Goal: Transaction & Acquisition: Book appointment/travel/reservation

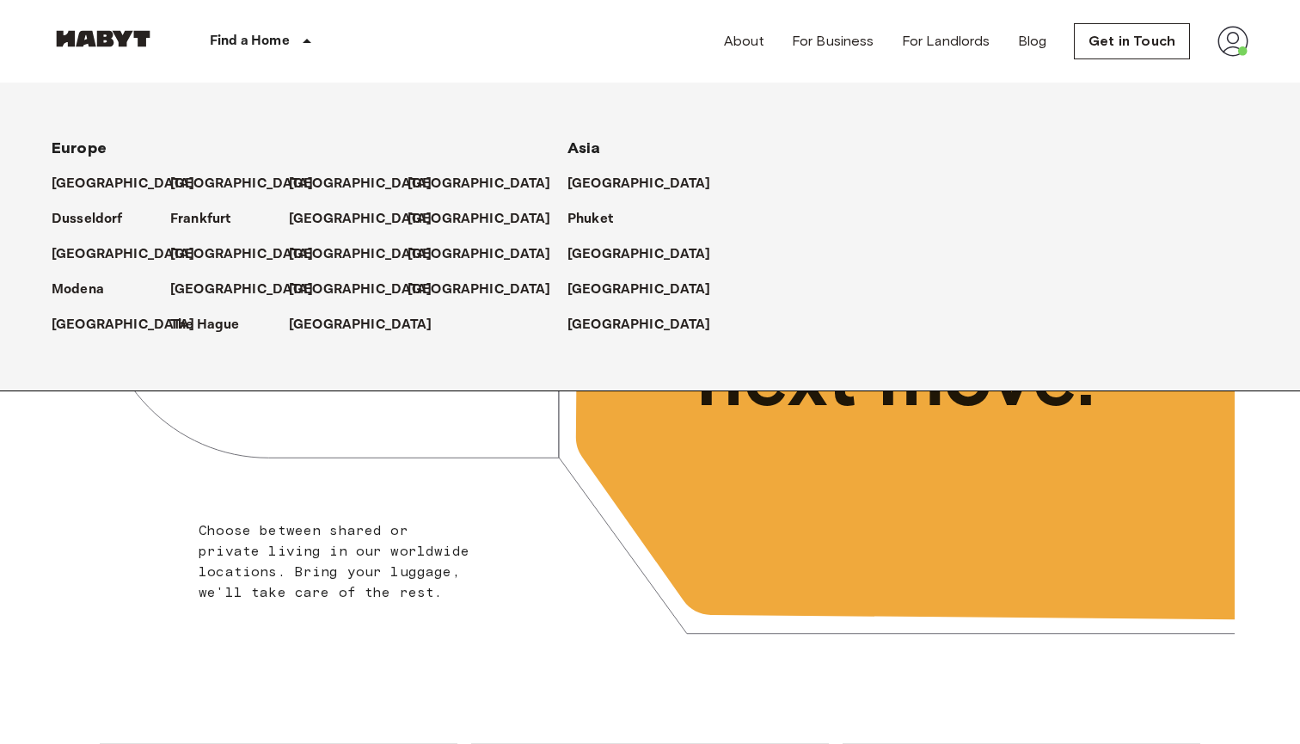
click at [407, 257] on div "[GEOGRAPHIC_DATA]" at bounding box center [348, 247] width 119 height 35
click at [415, 253] on p "[GEOGRAPHIC_DATA]" at bounding box center [483, 254] width 144 height 21
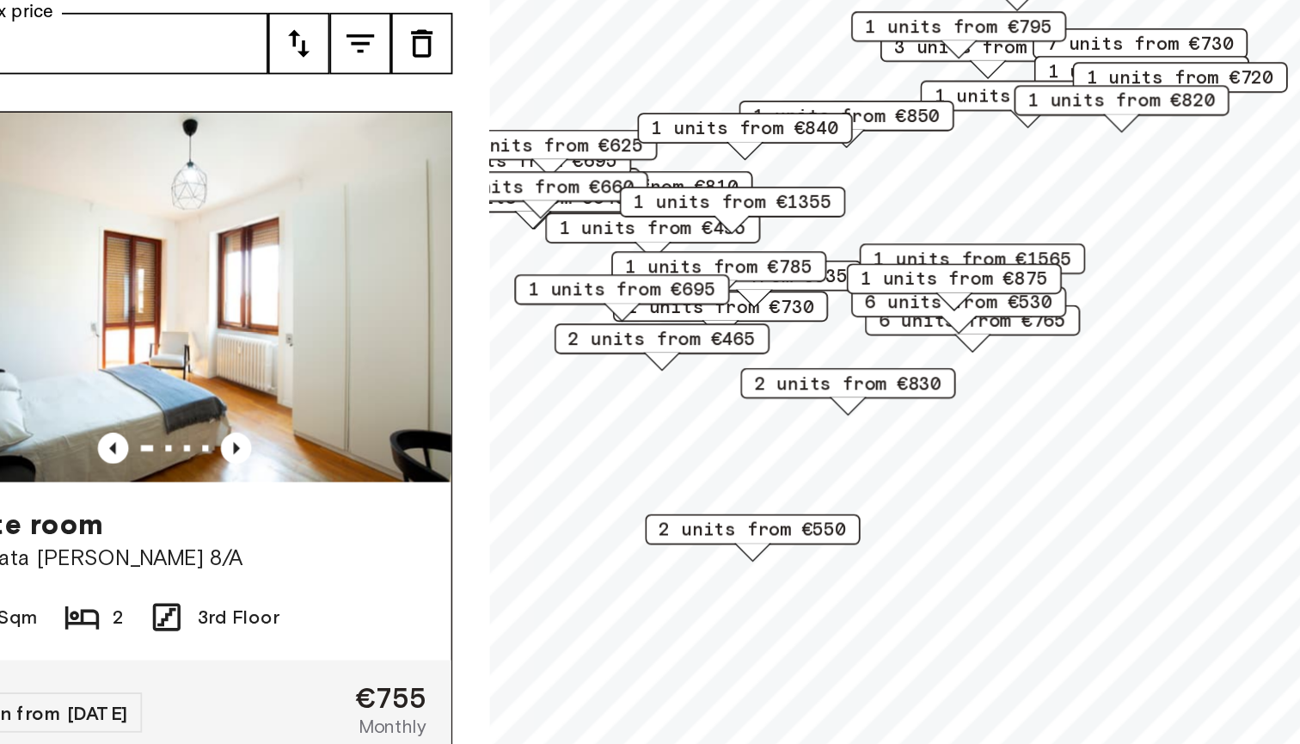
scroll to position [2, 0]
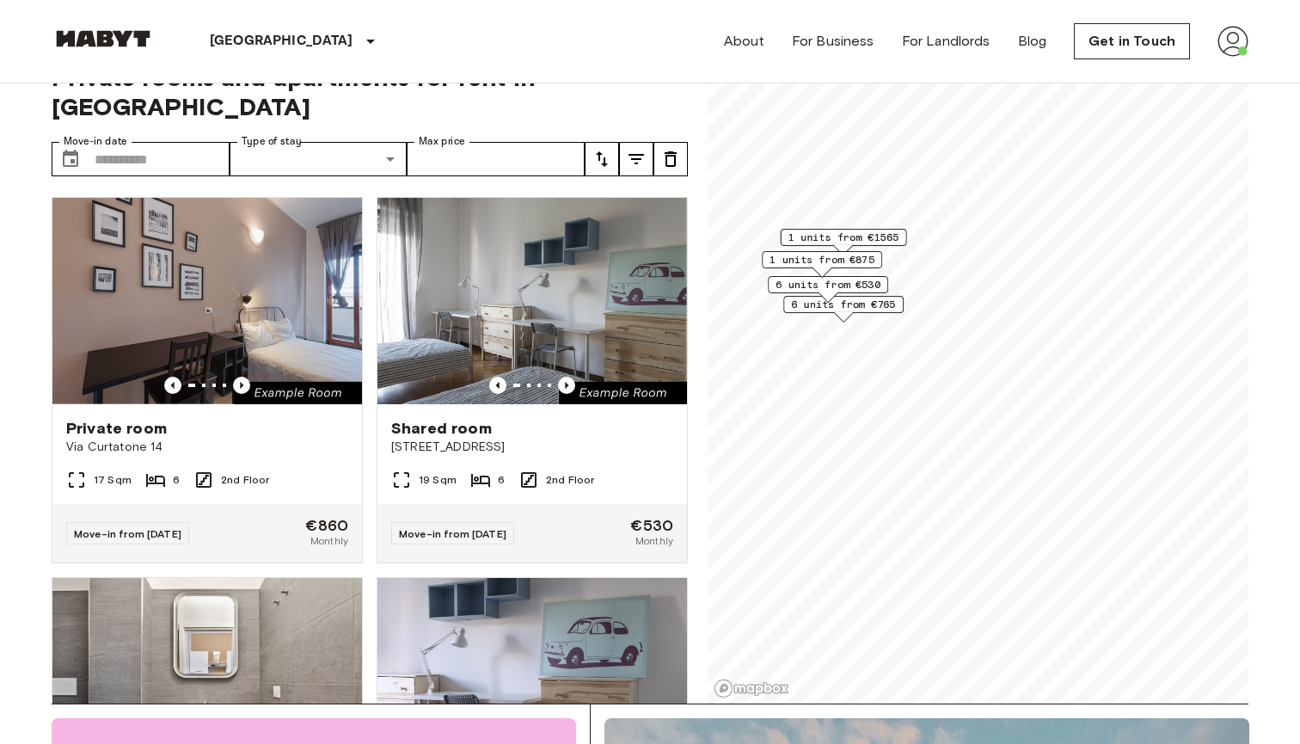
scroll to position [53, 0]
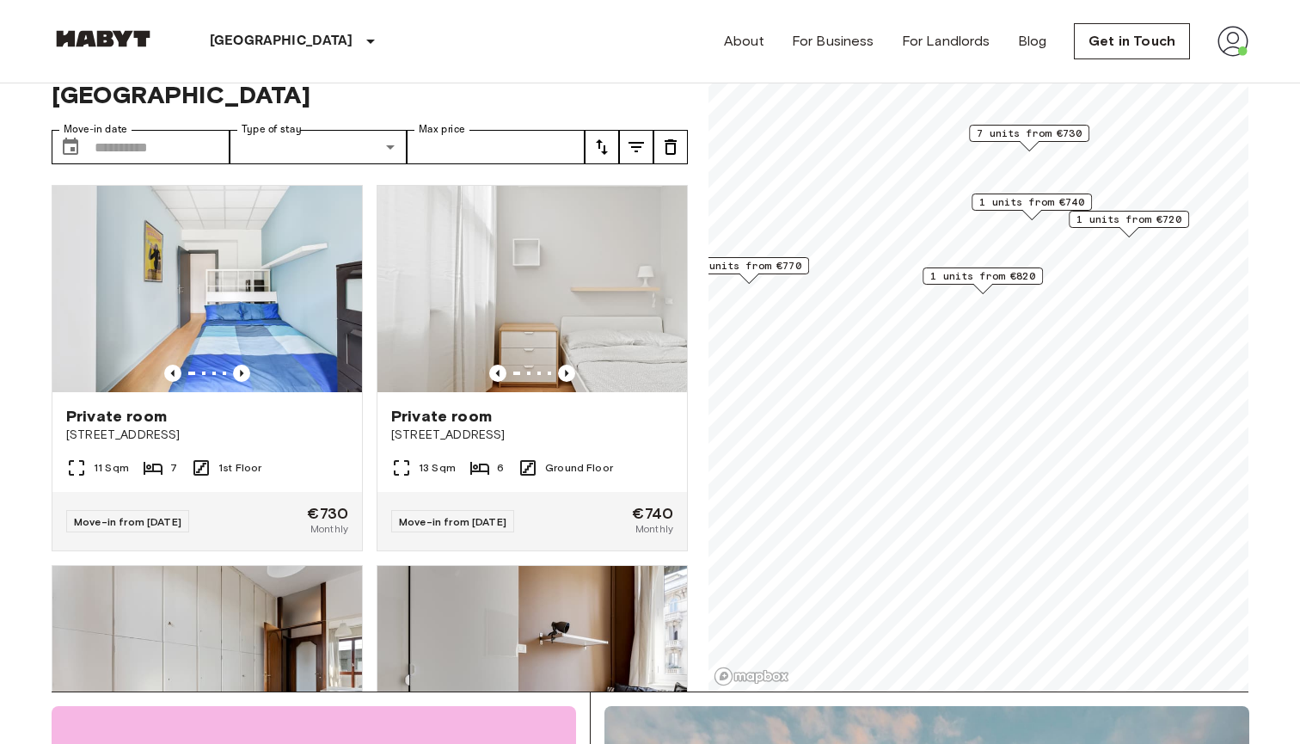
click at [1054, 129] on span "7 units from €730" at bounding box center [1029, 133] width 105 height 15
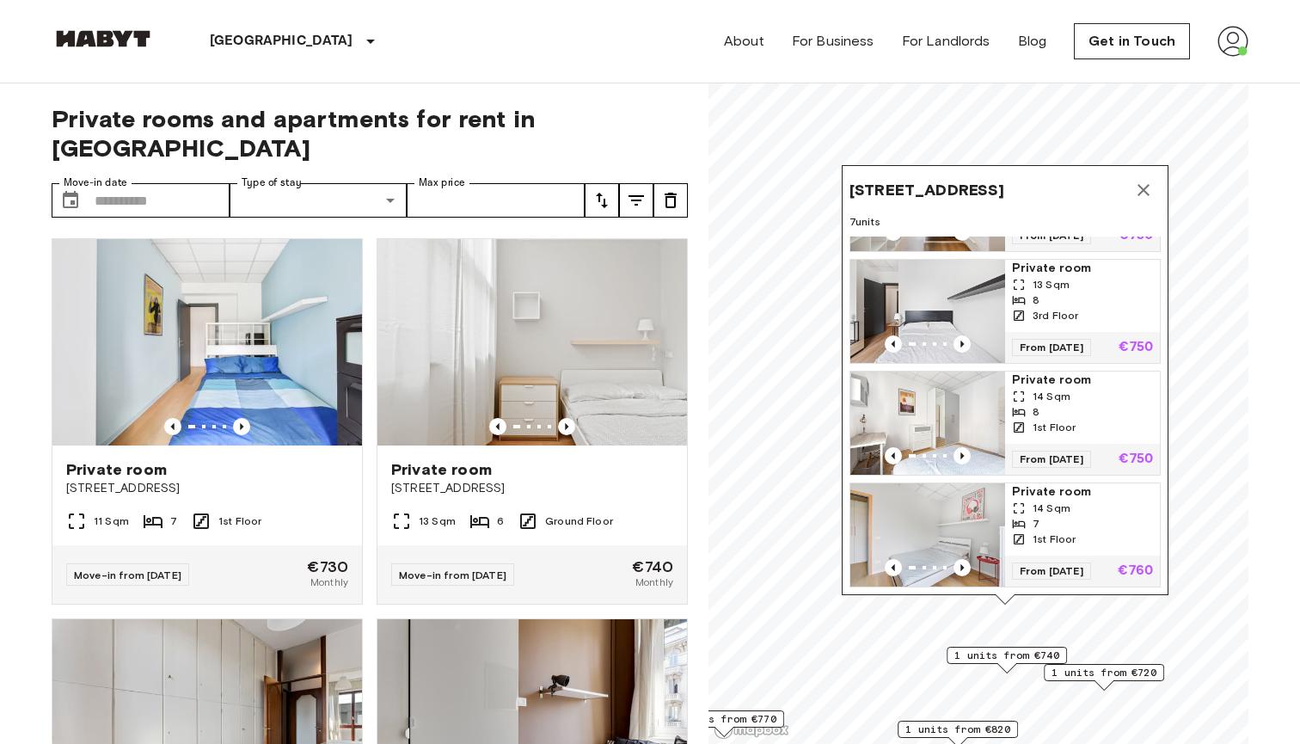
scroll to position [432, 0]
click at [1083, 676] on span "1 units from €720" at bounding box center [1104, 672] width 105 height 15
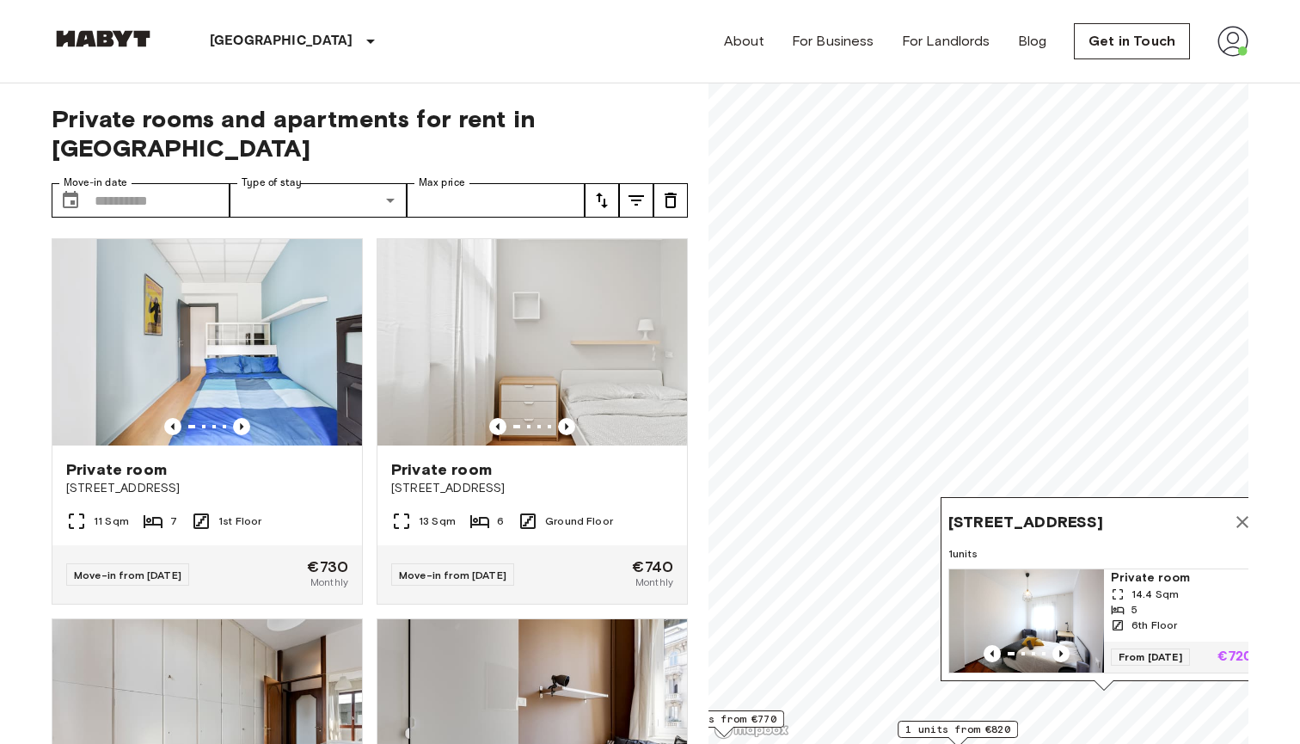
click at [997, 733] on span "1 units from €820" at bounding box center [957, 728] width 105 height 15
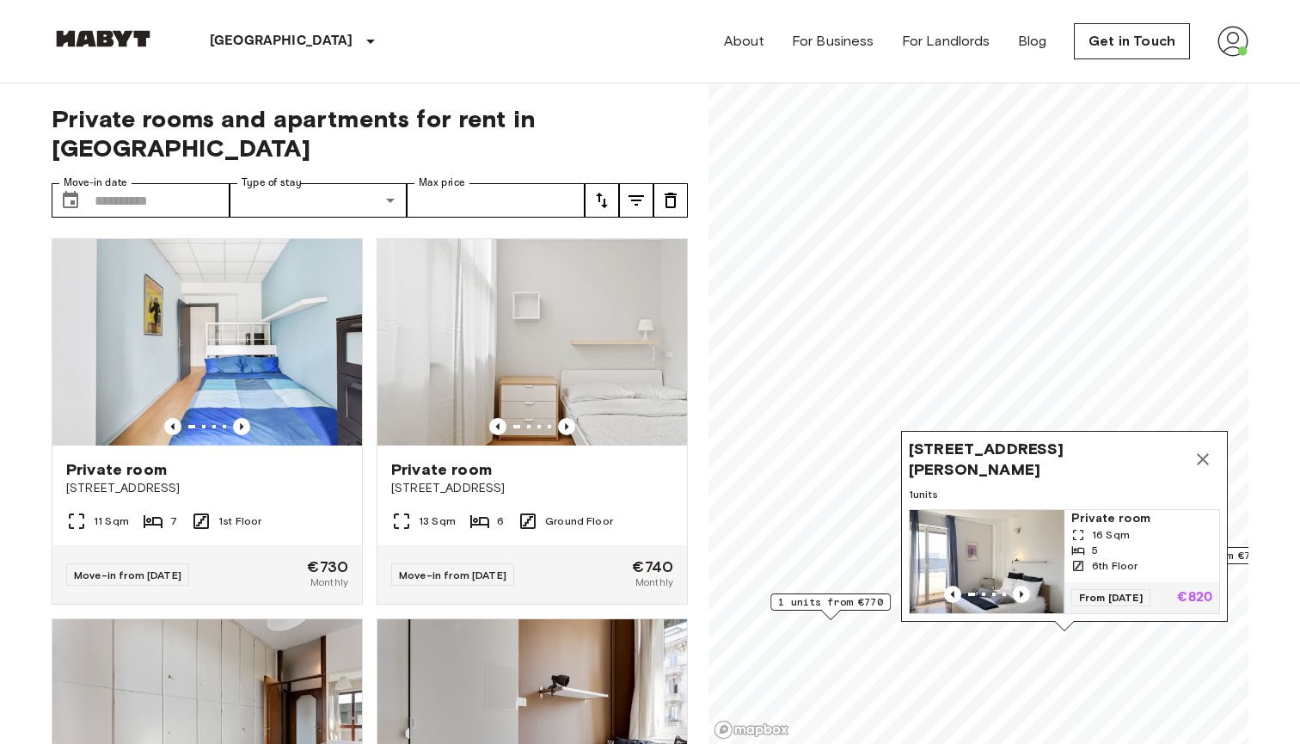
click at [830, 598] on span "1 units from €770" at bounding box center [830, 601] width 105 height 15
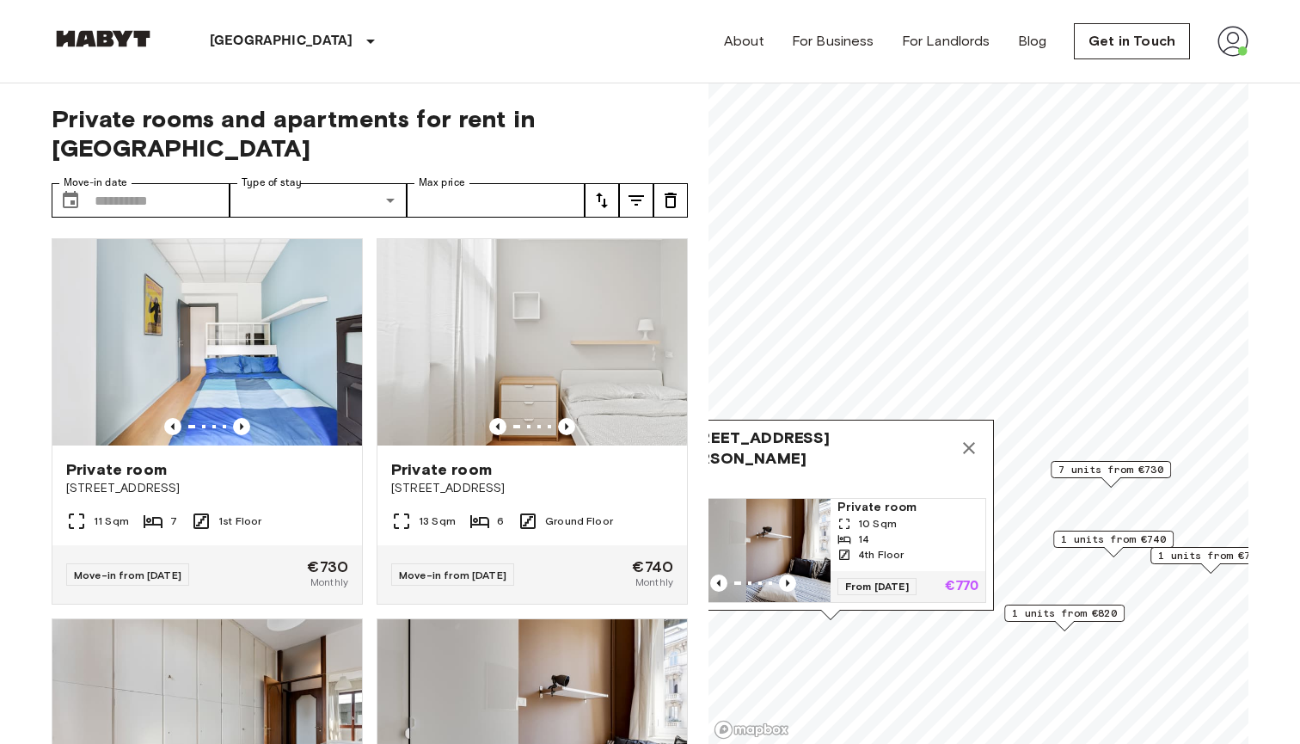
click at [966, 445] on icon "Map marker" at bounding box center [969, 448] width 12 height 12
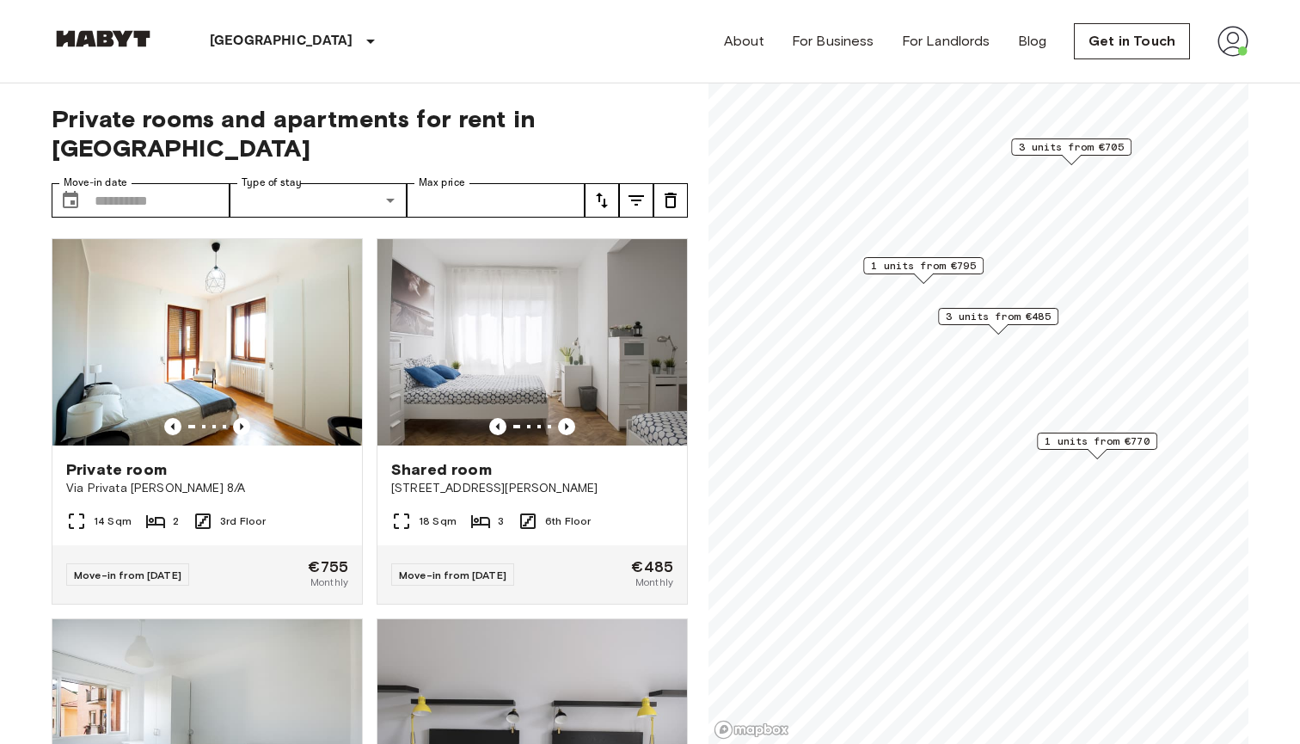
click at [1010, 311] on span "3 units from €485" at bounding box center [998, 316] width 105 height 15
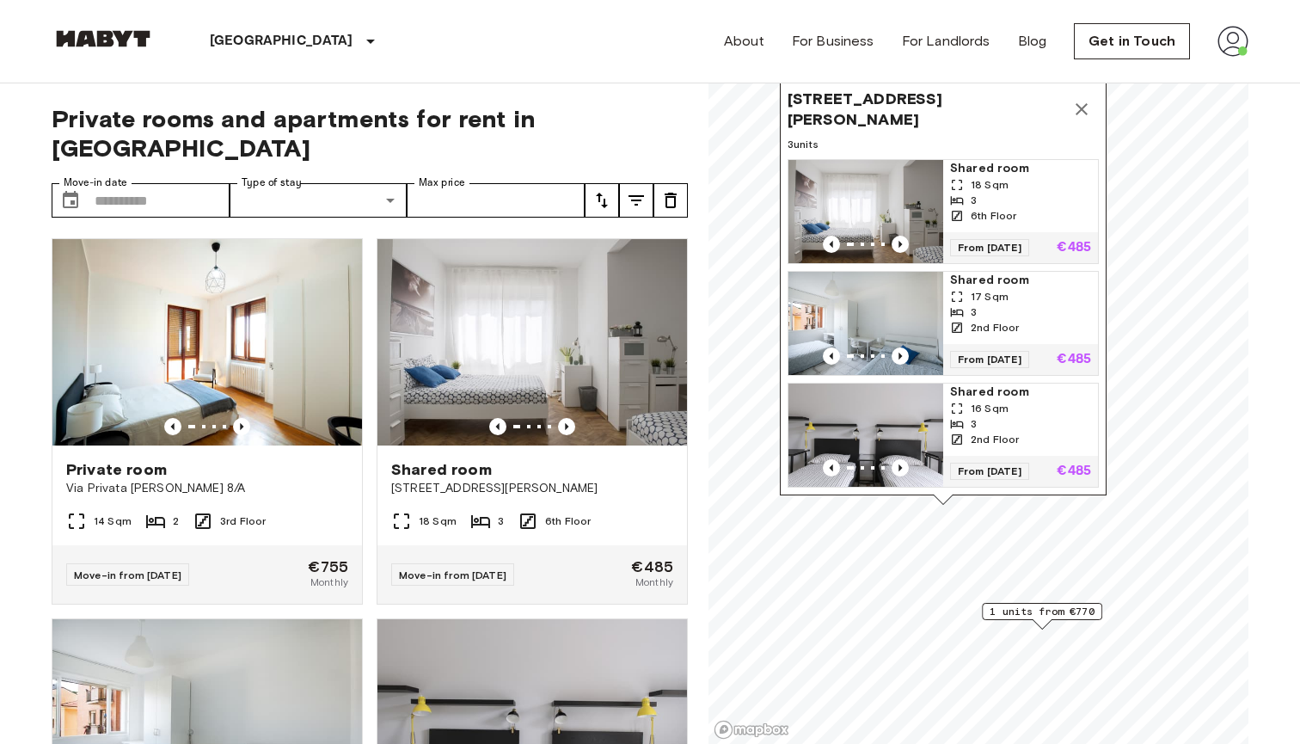
click at [1081, 102] on icon "Map marker" at bounding box center [1081, 109] width 21 height 21
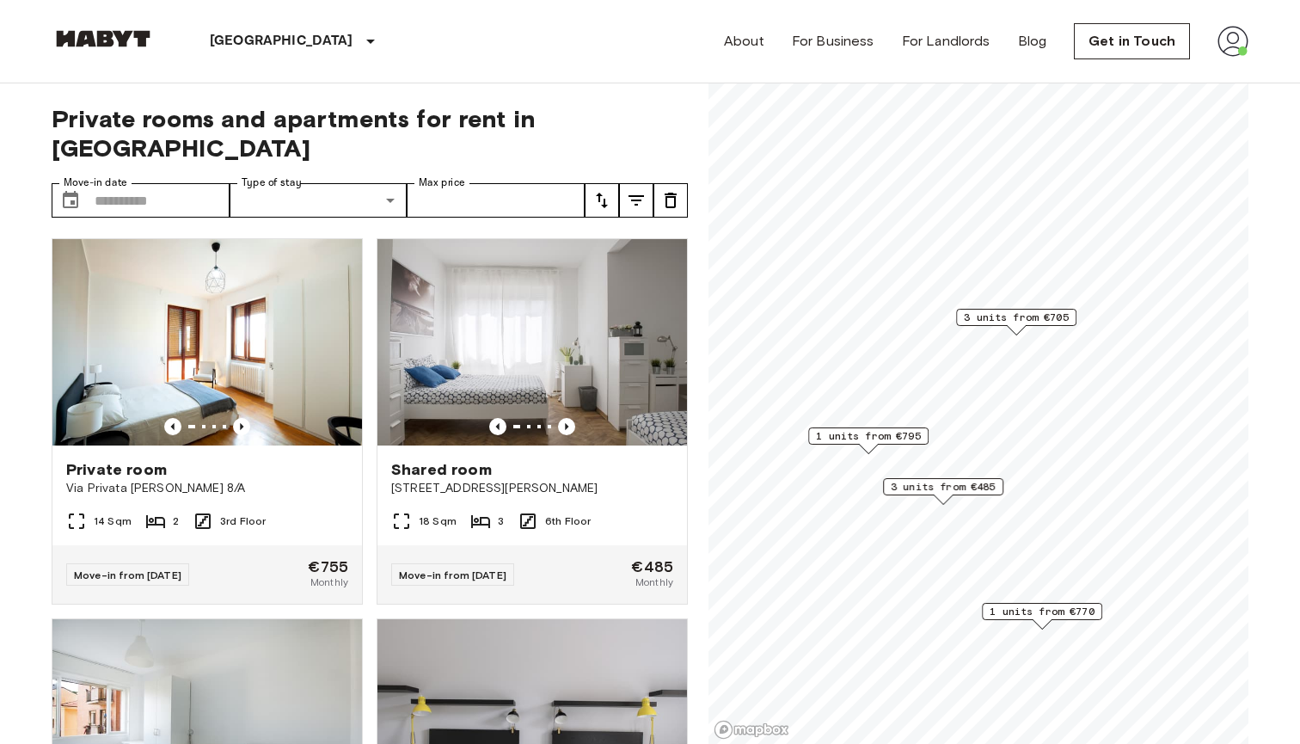
click at [856, 439] on span "1 units from €795" at bounding box center [868, 435] width 105 height 15
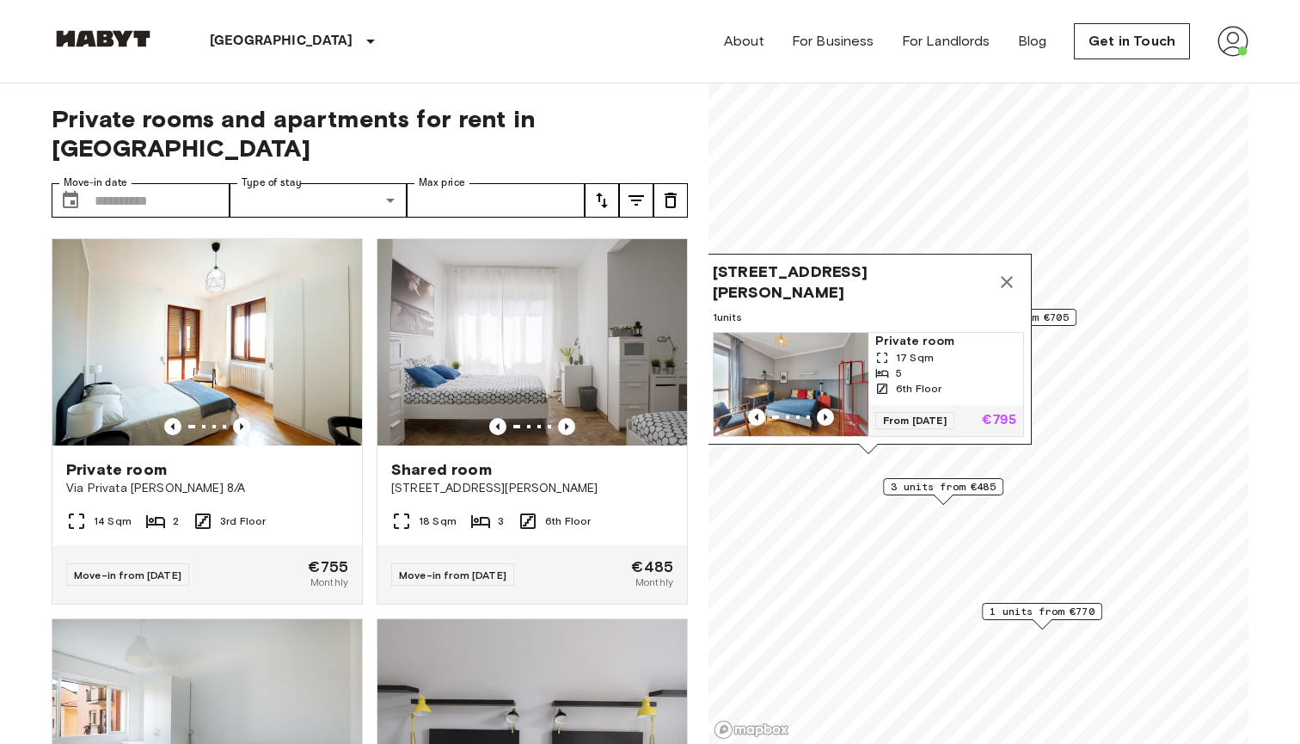
click at [1056, 316] on span "3 units from €705" at bounding box center [1016, 317] width 105 height 15
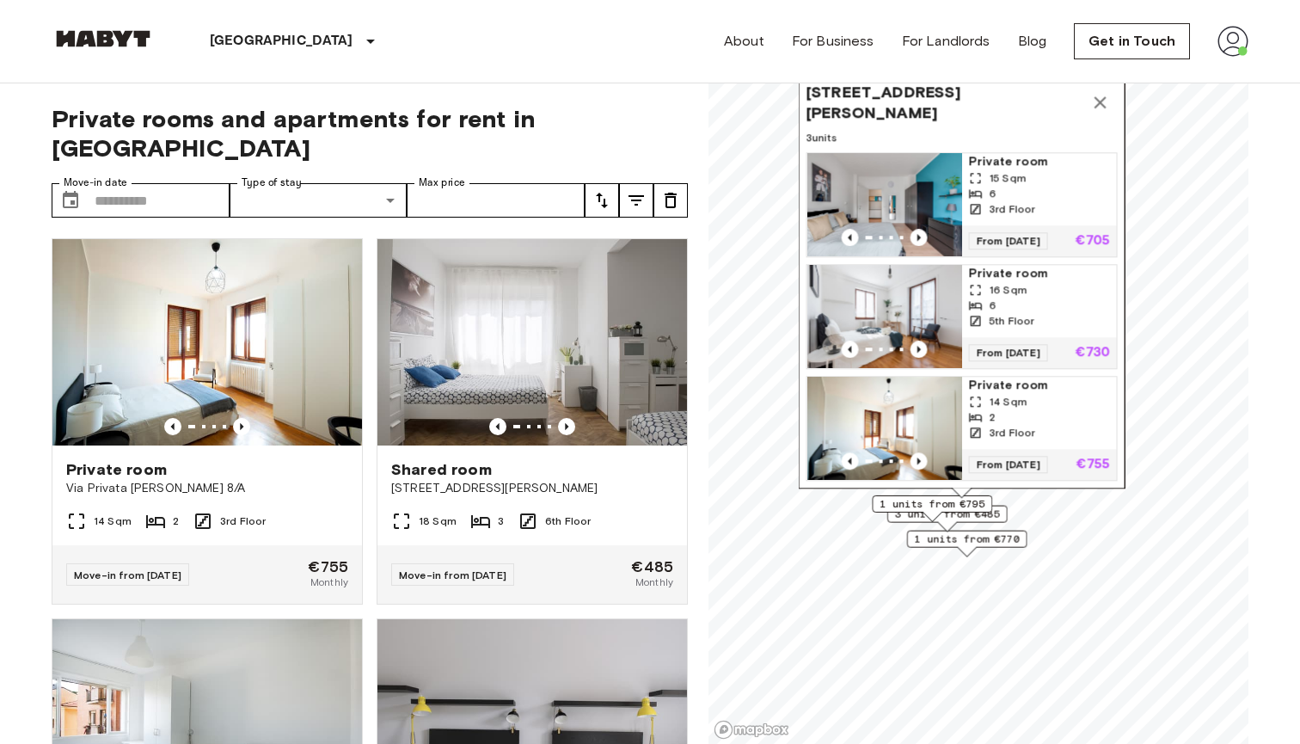
drag, startPoint x: 1063, startPoint y: 138, endPoint x: 1060, endPoint y: 279, distance: 141.9
click at [1060, 201] on div "6" at bounding box center [1039, 193] width 141 height 15
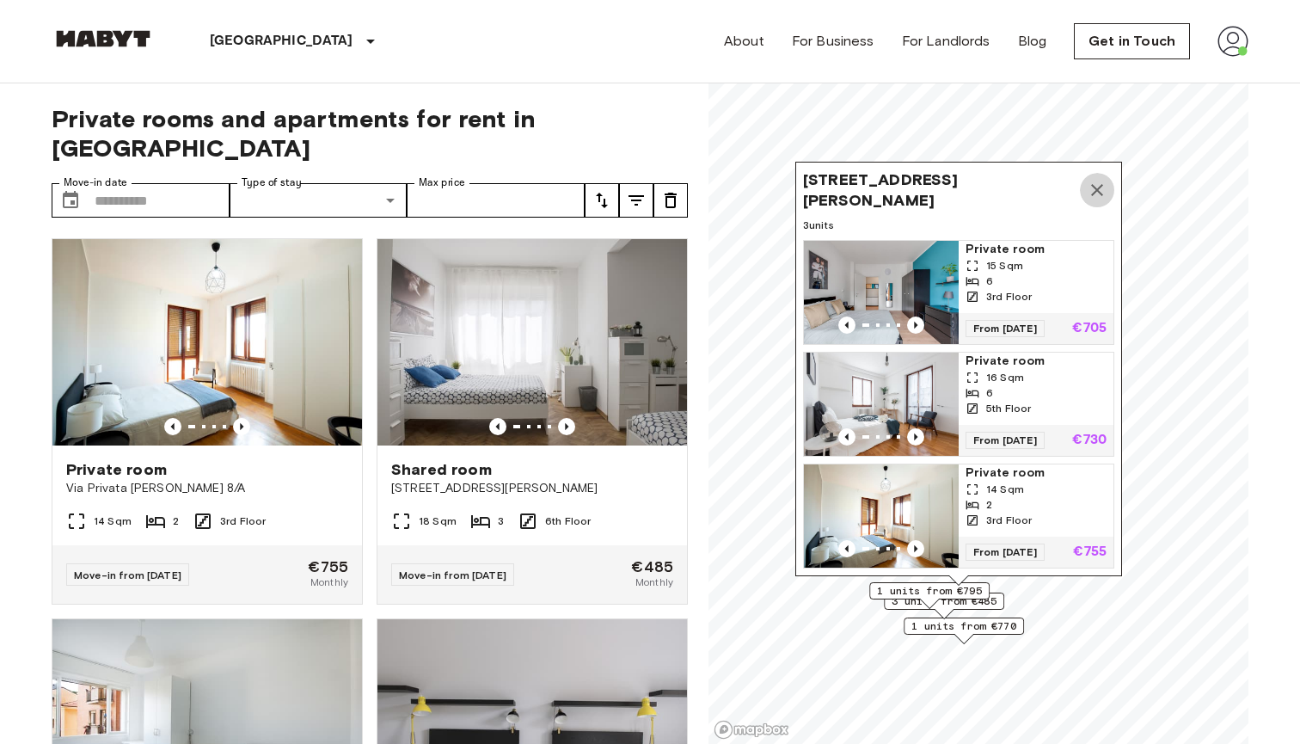
click at [1100, 195] on icon "Map marker" at bounding box center [1097, 190] width 21 height 21
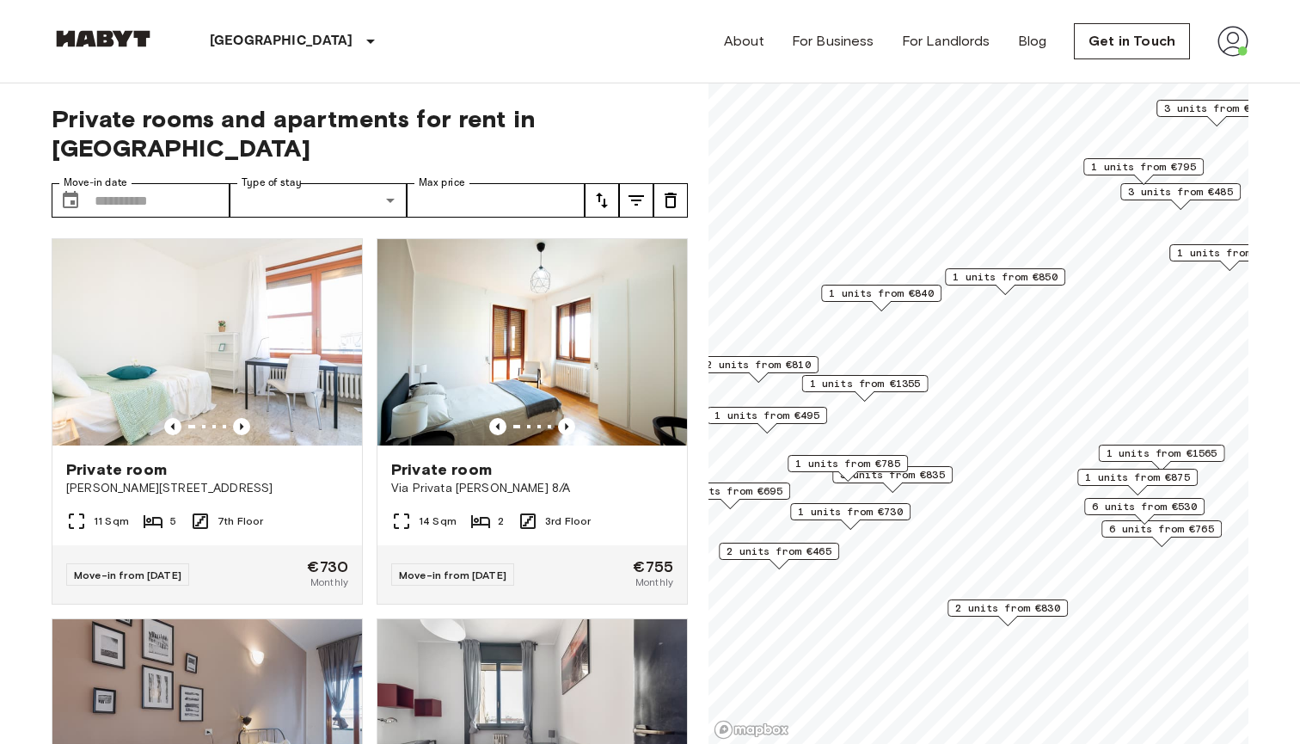
click at [876, 385] on span "1 units from €1355" at bounding box center [865, 383] width 111 height 15
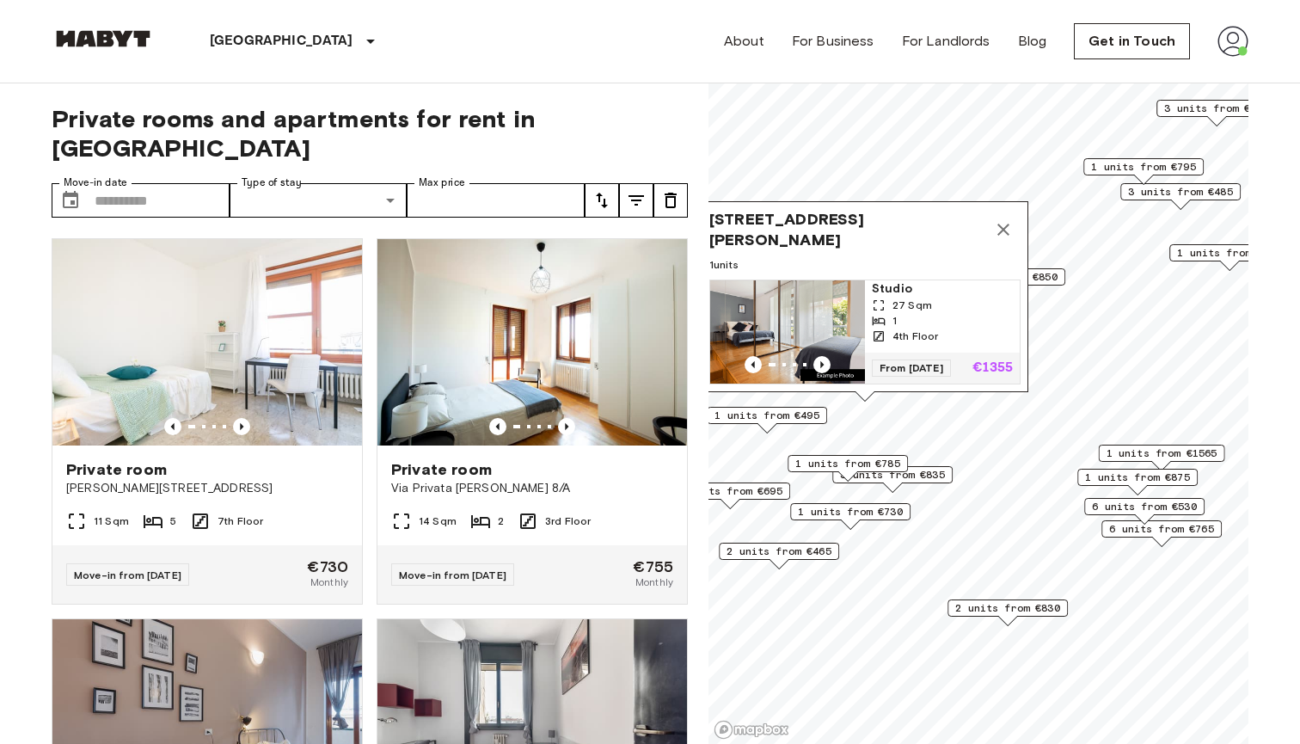
click at [1005, 221] on icon "Map marker" at bounding box center [1003, 229] width 21 height 21
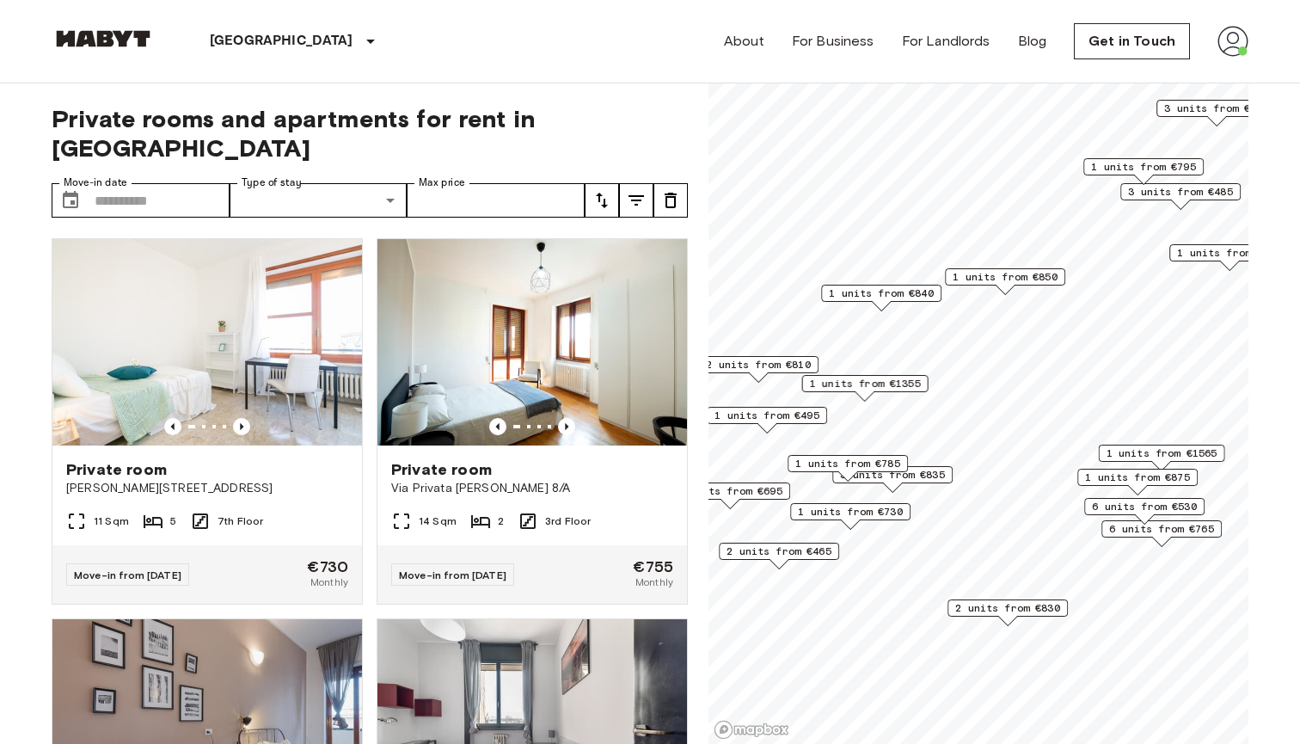
click at [996, 278] on span "1 units from €850" at bounding box center [1005, 276] width 105 height 15
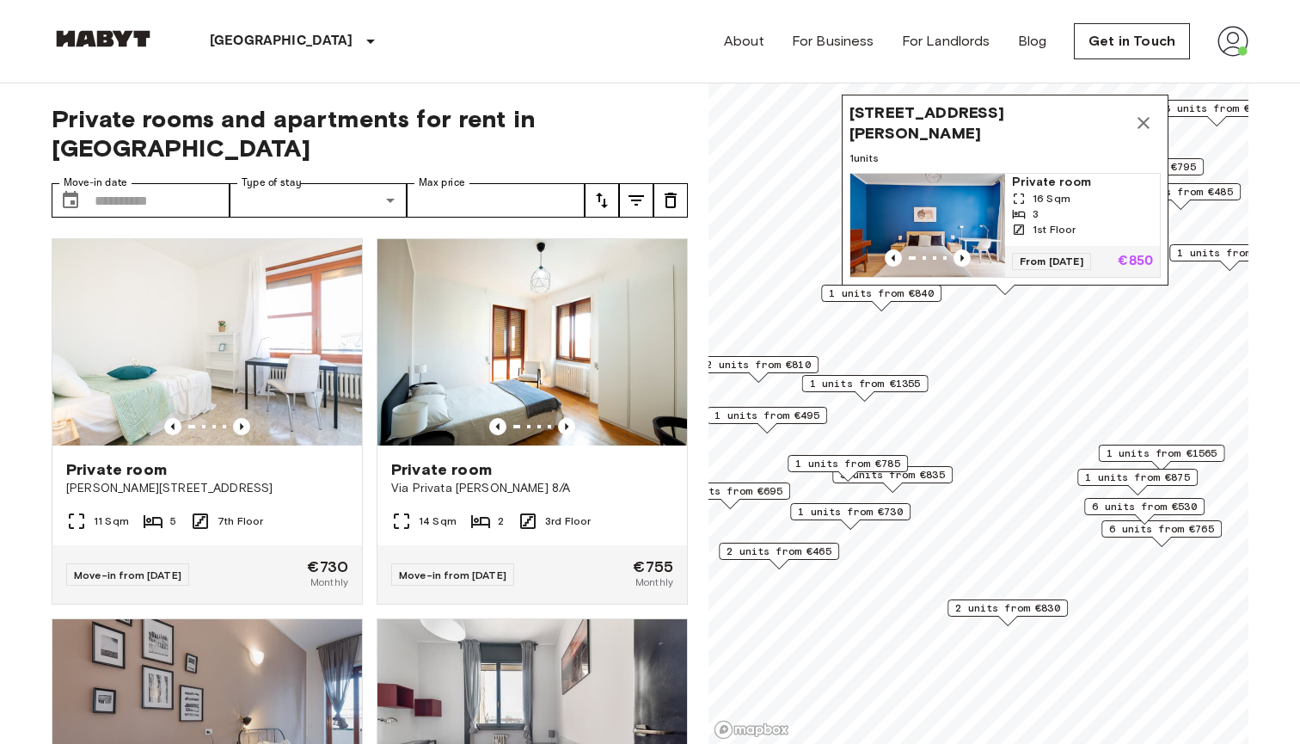
click at [887, 293] on div "[STREET_ADDRESS][PERSON_NAME], IT 1 units Private room 16 Sqm 3 1st Floor From …" at bounding box center [1005, 195] width 327 height 200
click at [870, 297] on span "1 units from €840" at bounding box center [881, 292] width 105 height 15
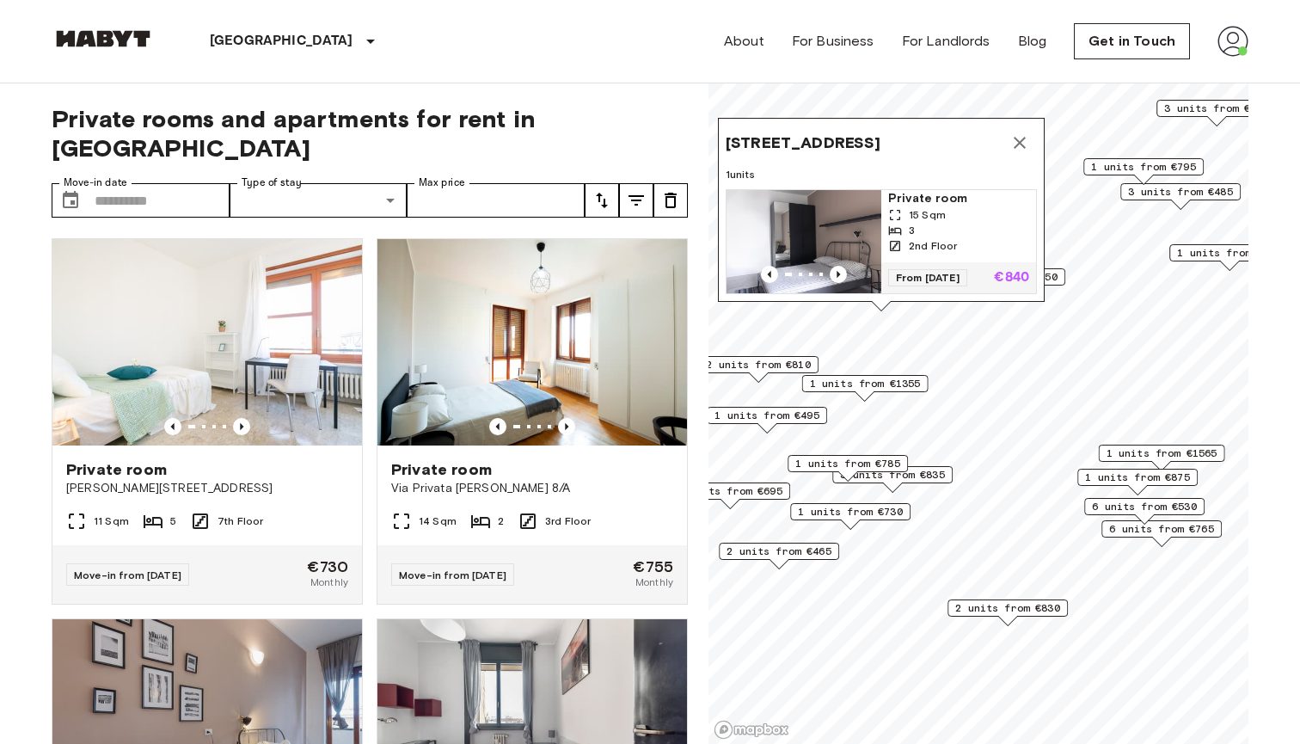
click at [1178, 453] on span "1 units from €1565" at bounding box center [1162, 452] width 111 height 15
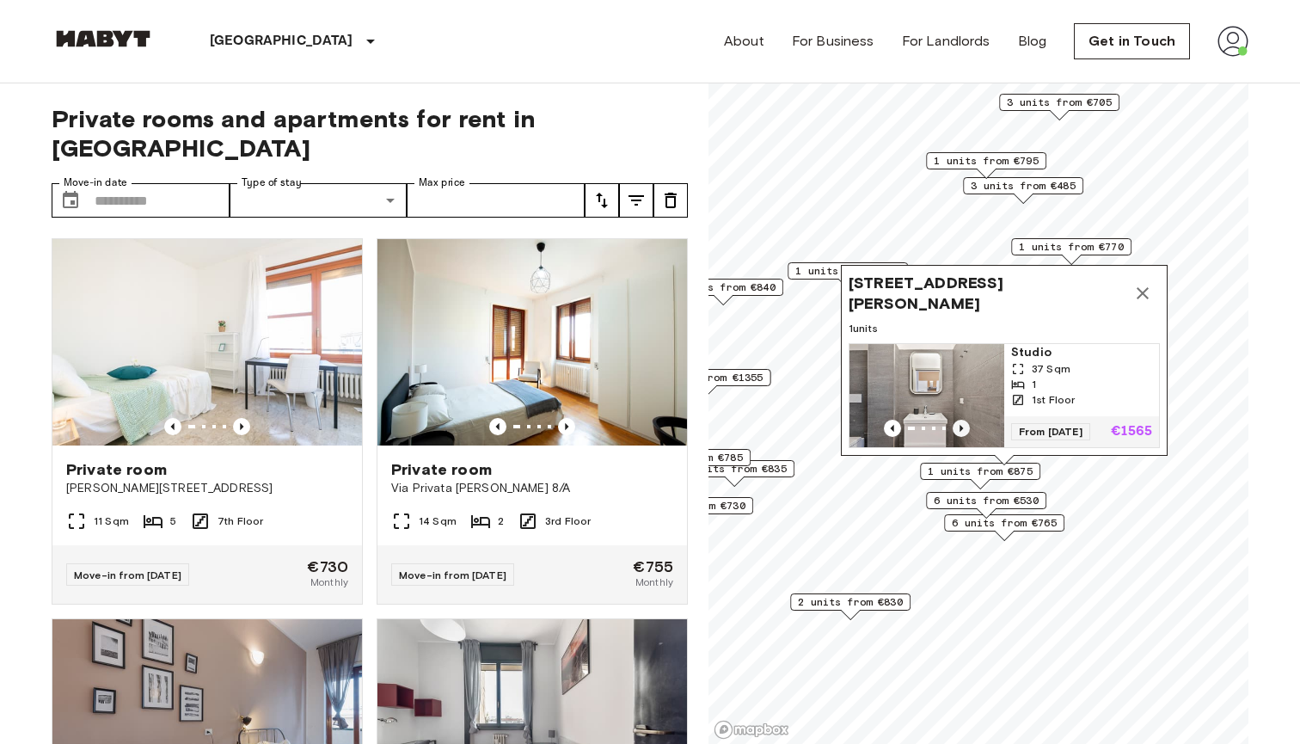
click at [959, 421] on icon "Previous image" at bounding box center [961, 428] width 17 height 17
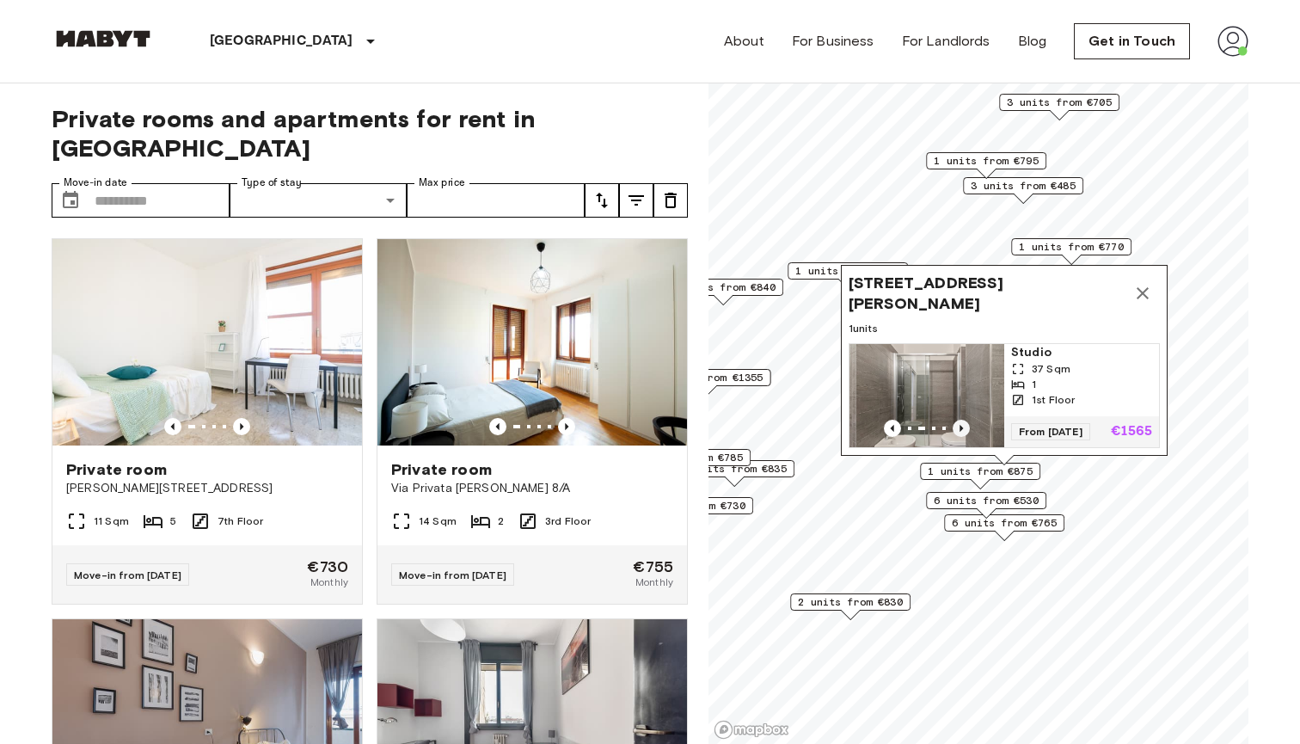
click at [959, 421] on icon "Previous image" at bounding box center [961, 428] width 17 height 17
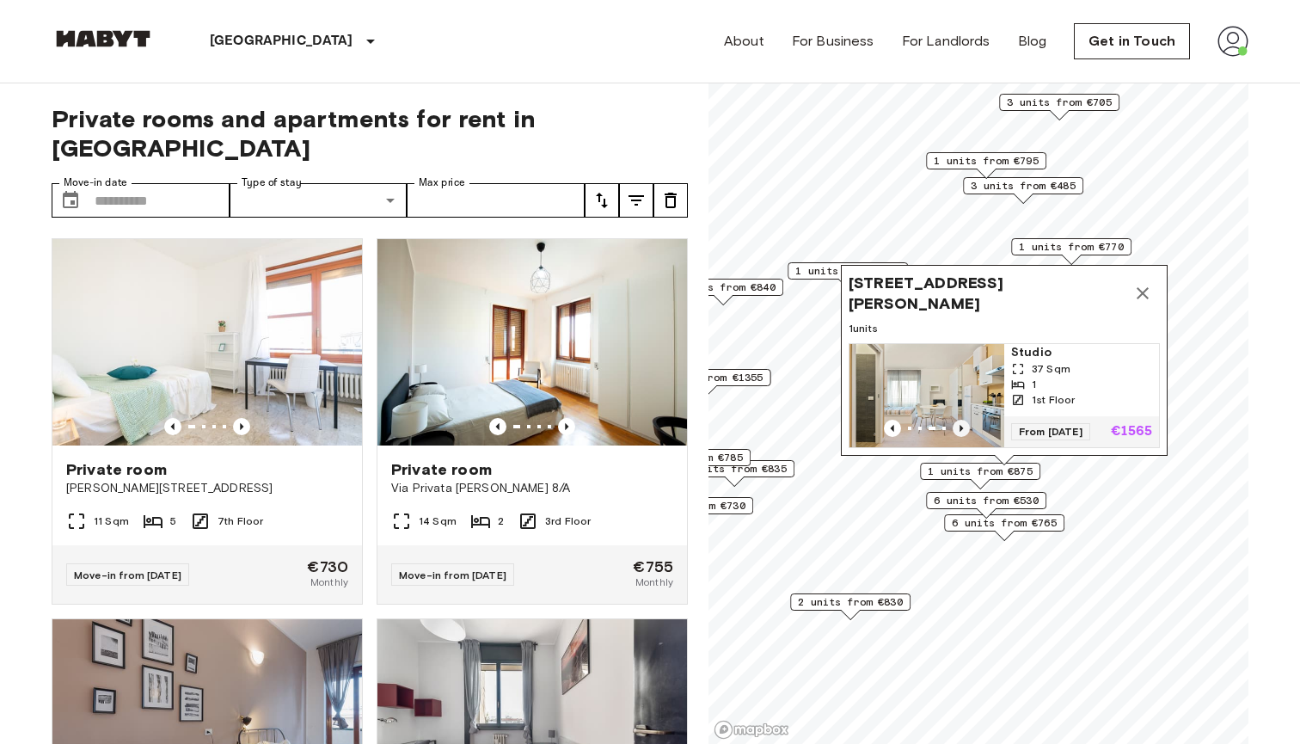
click at [959, 421] on icon "Previous image" at bounding box center [961, 428] width 17 height 17
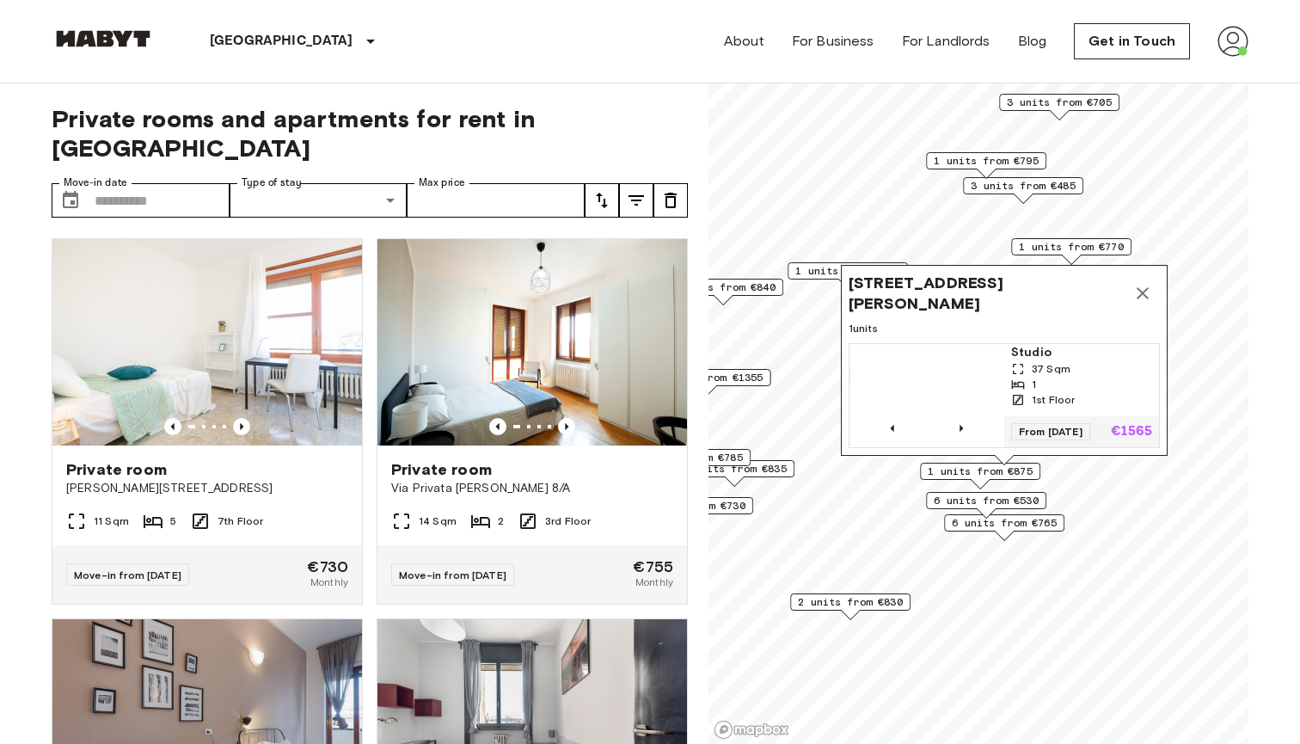
click at [983, 479] on div "Map marker" at bounding box center [980, 483] width 19 height 9
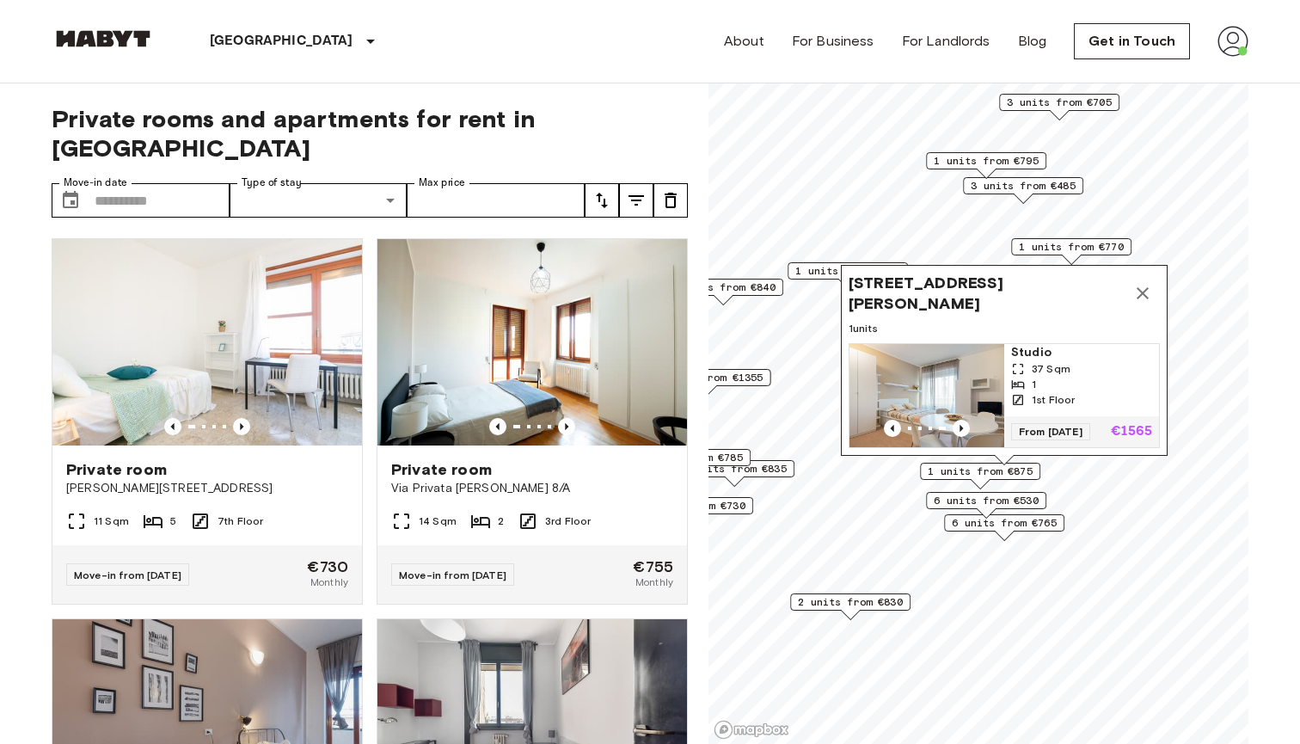
click at [984, 470] on span "1 units from €875" at bounding box center [980, 470] width 105 height 15
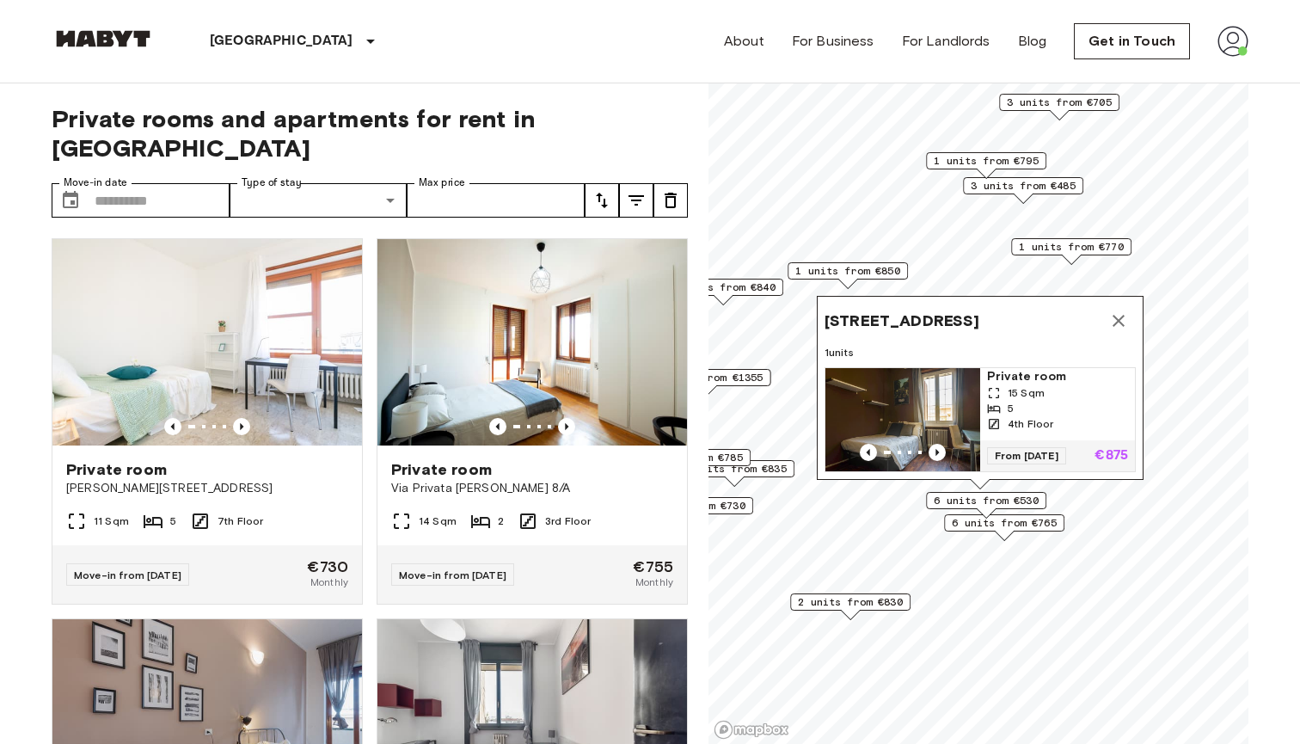
click at [1015, 506] on span "6 units from €530" at bounding box center [986, 500] width 105 height 15
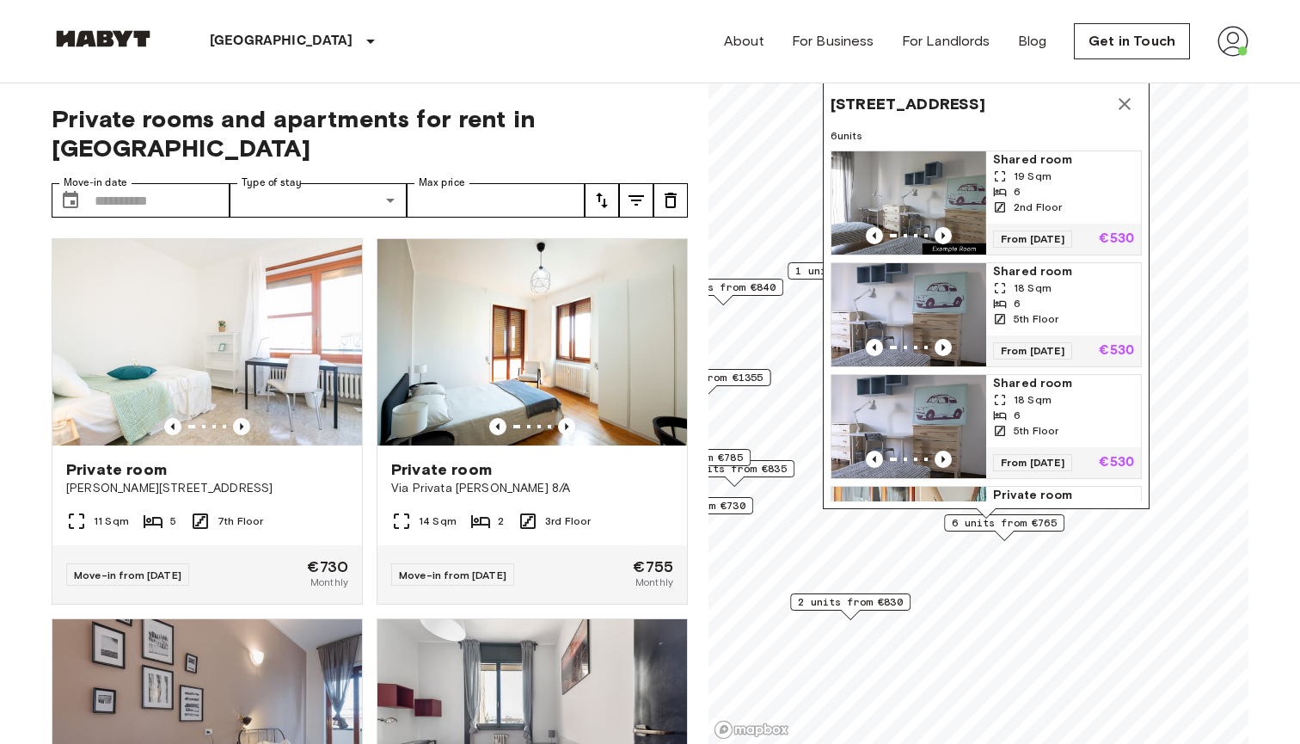
click at [1132, 100] on icon "Map marker" at bounding box center [1124, 104] width 21 height 21
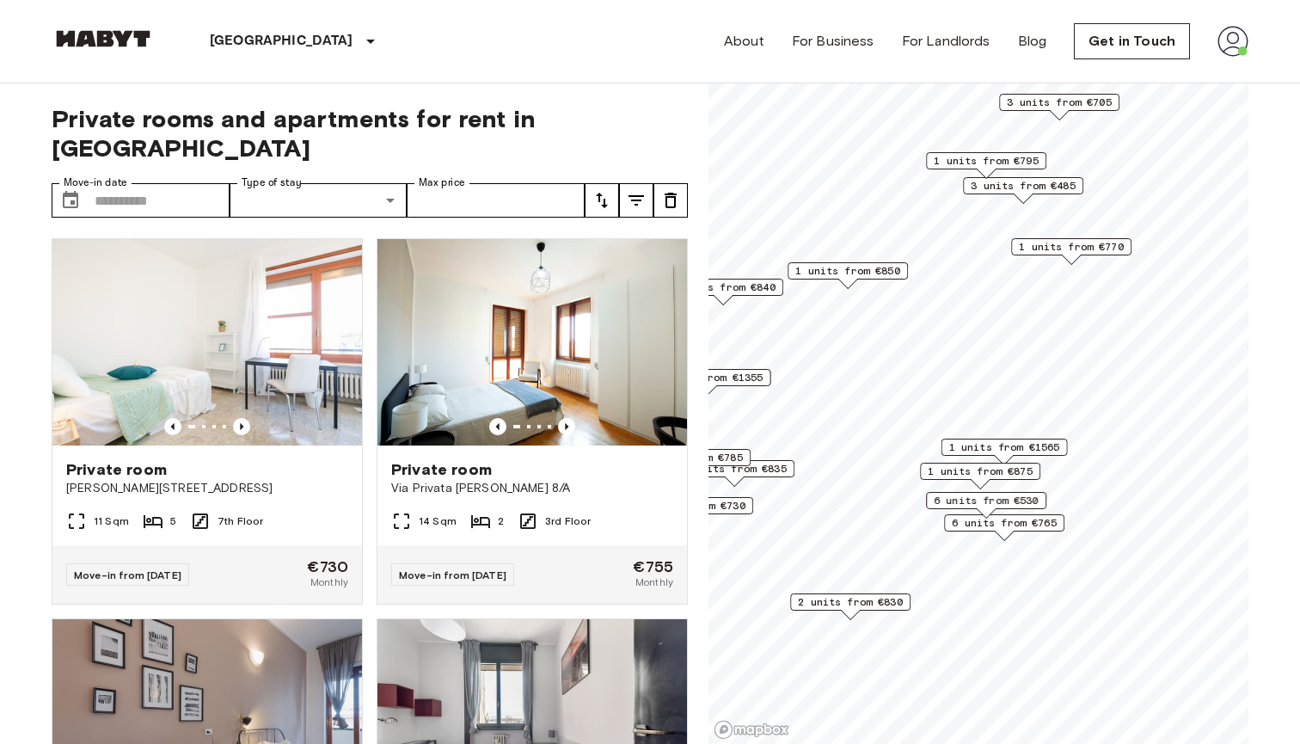
click at [1022, 519] on span "6 units from €765" at bounding box center [1004, 522] width 105 height 15
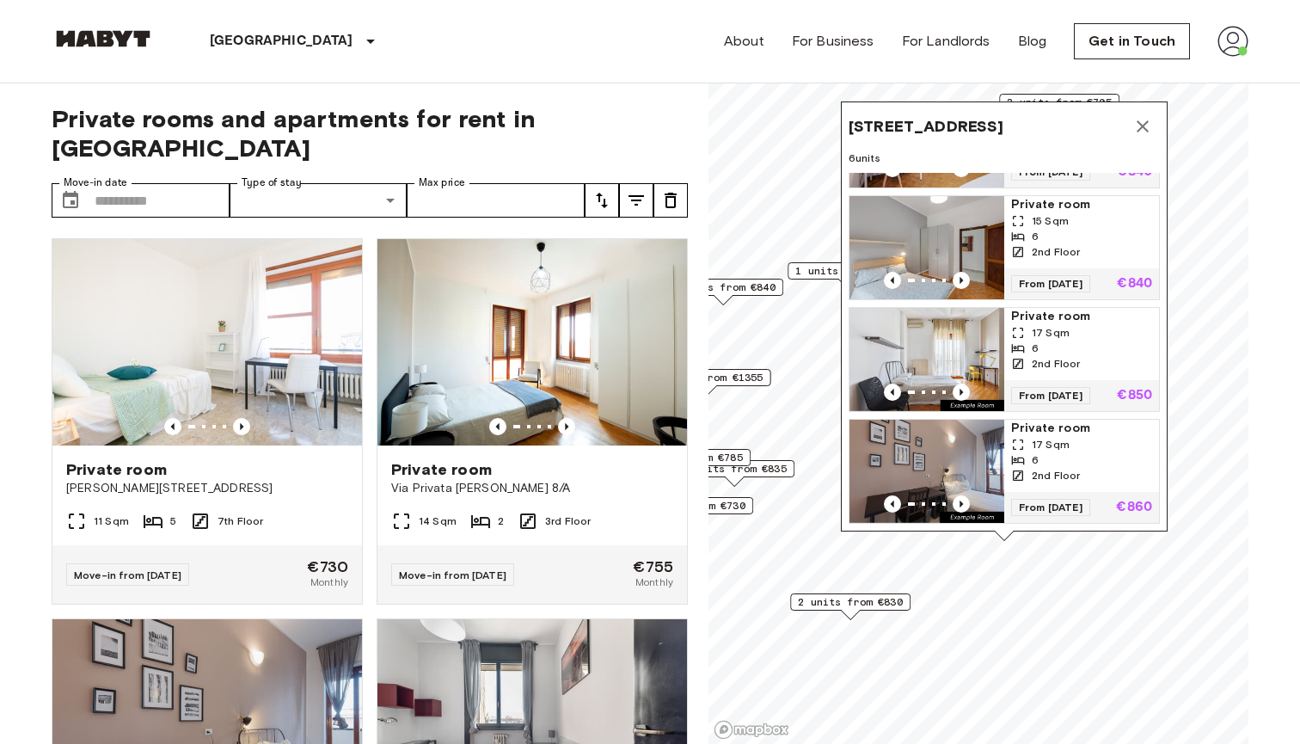
scroll to position [313, 0]
click at [1143, 124] on icon "Map marker" at bounding box center [1142, 126] width 21 height 21
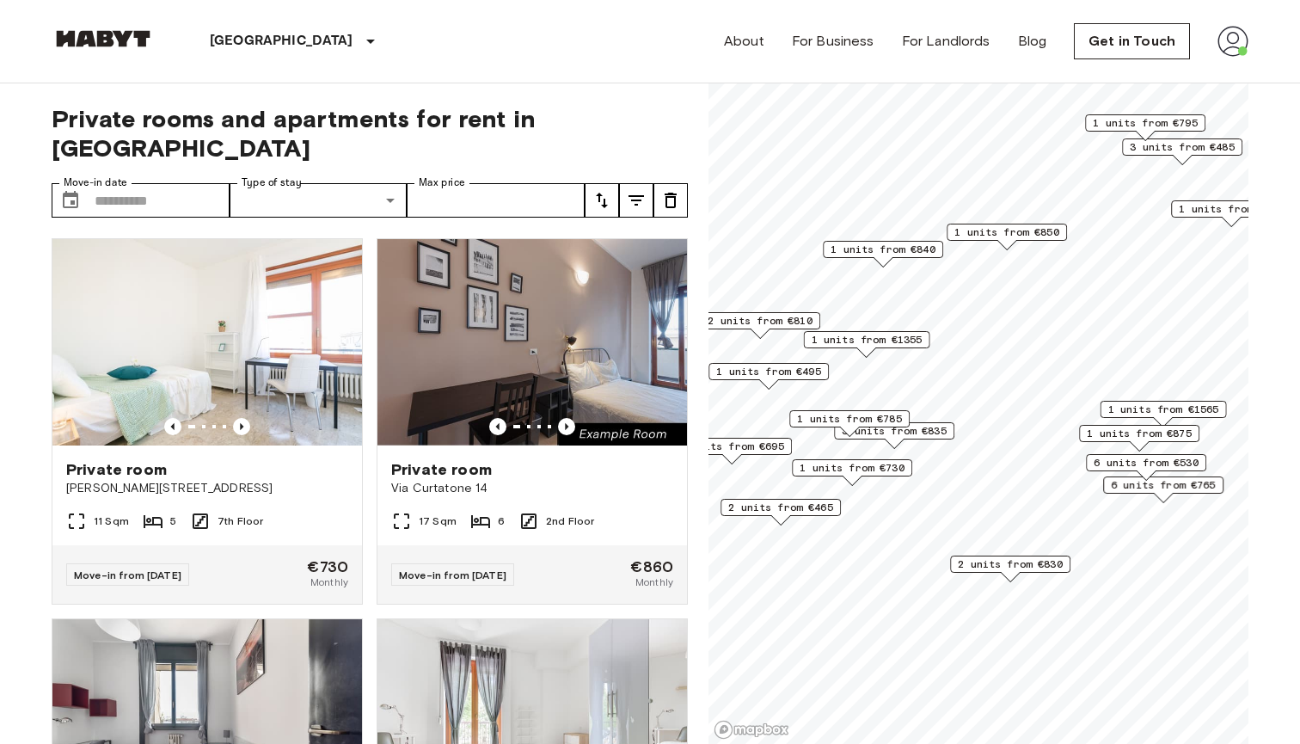
click at [880, 466] on span "1 units from €730" at bounding box center [852, 467] width 105 height 15
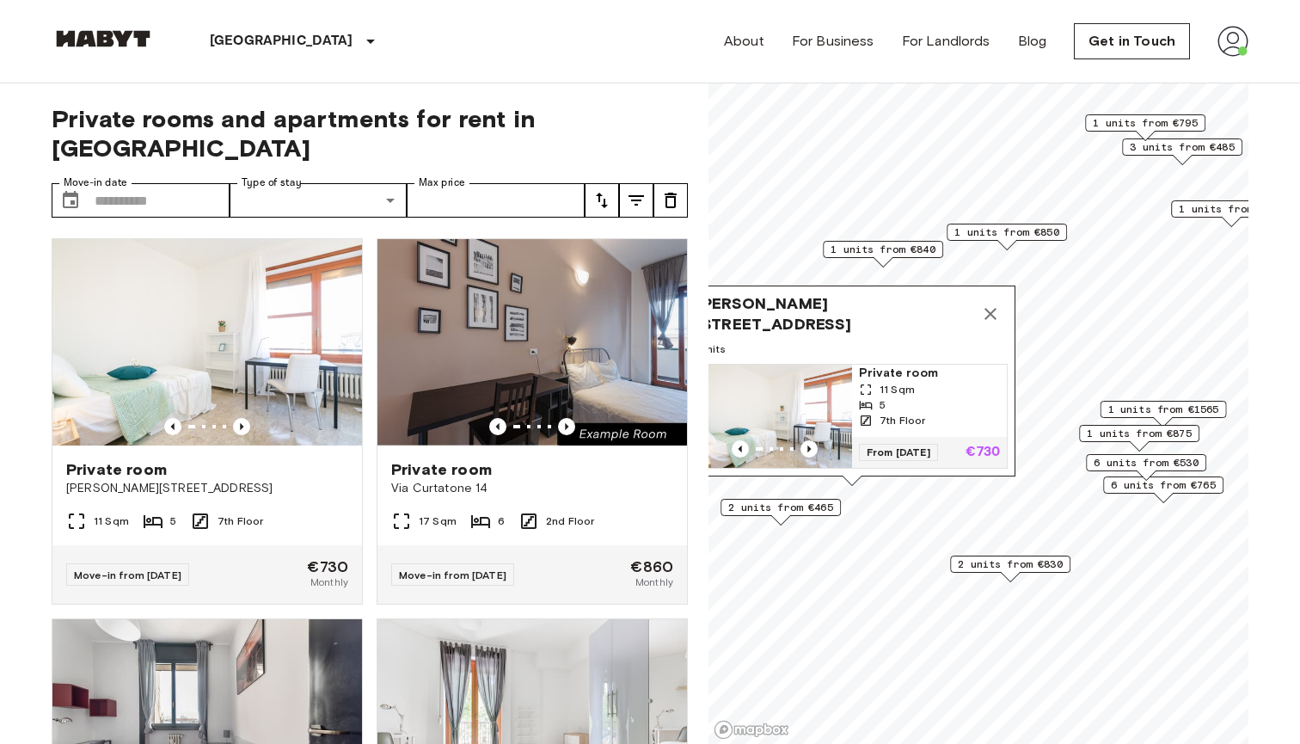
click at [801, 504] on span "2 units from €465" at bounding box center [780, 507] width 105 height 15
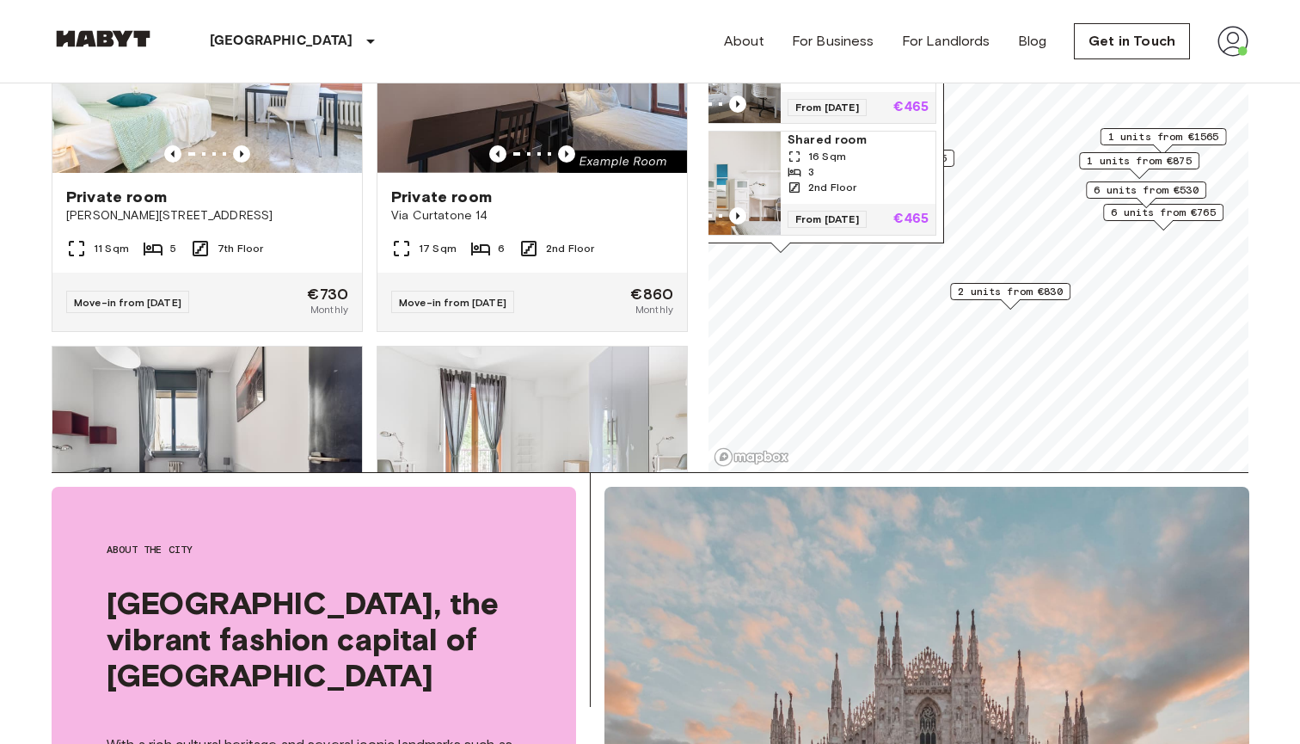
scroll to position [374, 0]
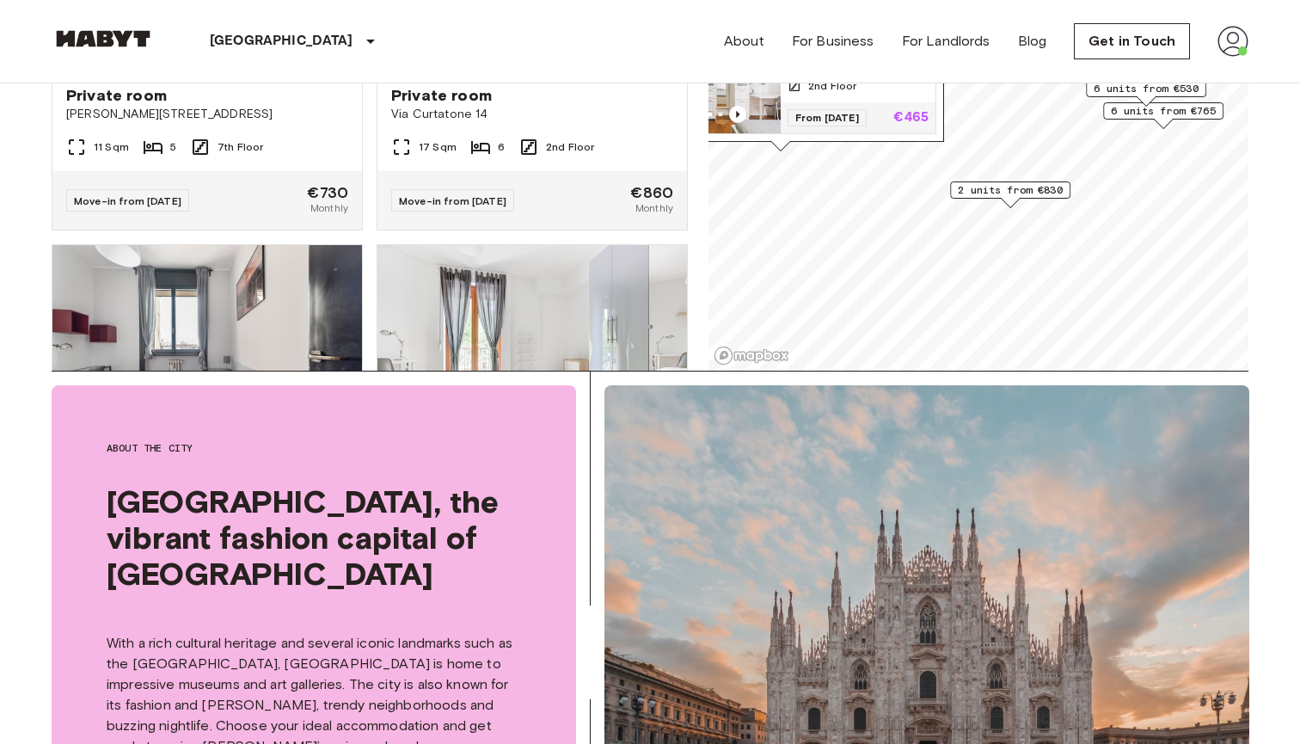
click at [1006, 193] on span "2 units from €830" at bounding box center [1010, 189] width 105 height 15
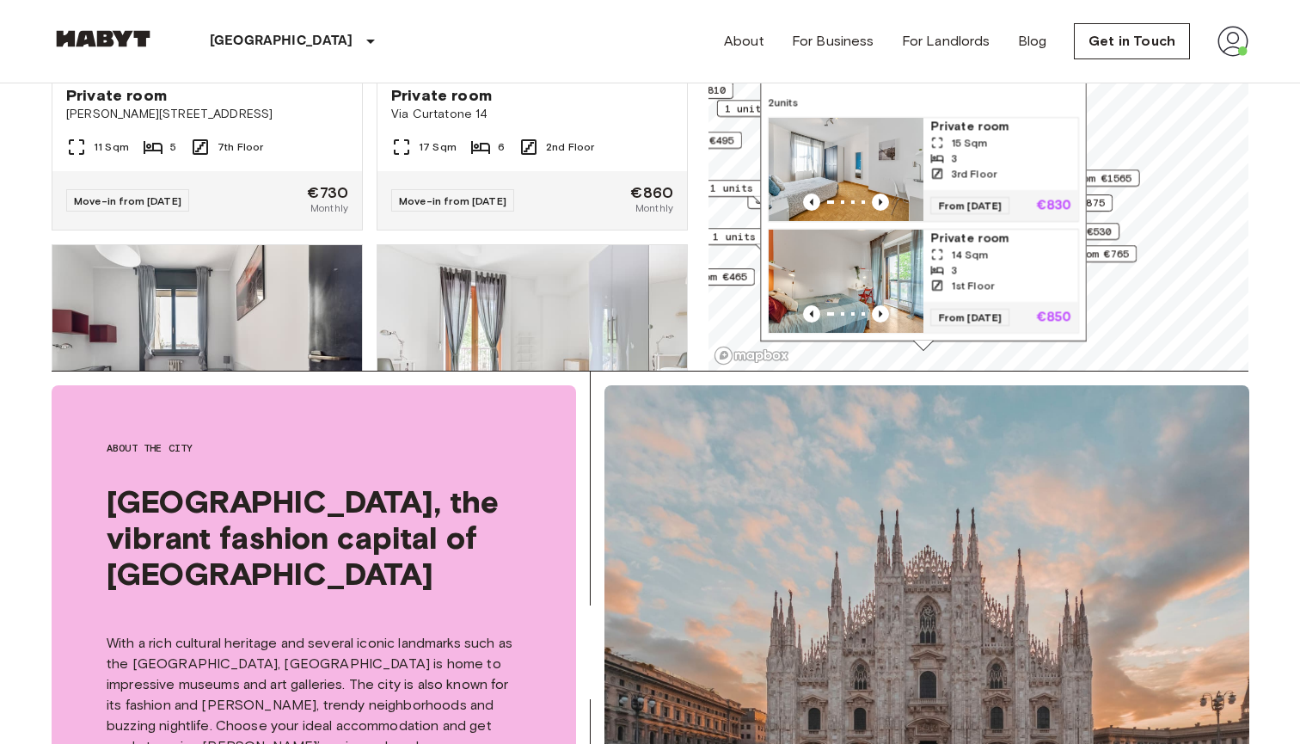
click at [1072, 350] on div "[STREET_ADDRESS], IT 2 units Private room 15 Sqm 3 3rd Floor From [DATE] €830 P…" at bounding box center [923, 198] width 327 height 305
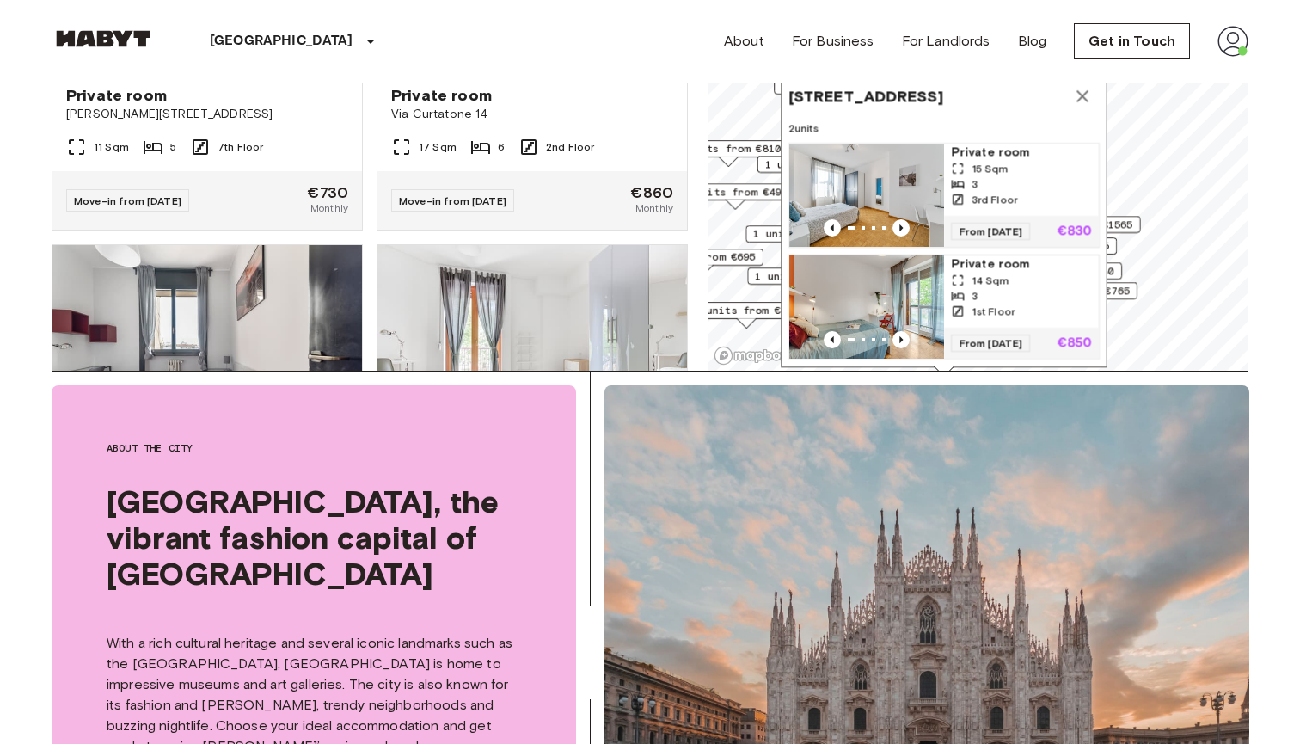
click at [1083, 91] on icon "Map marker" at bounding box center [1082, 96] width 21 height 21
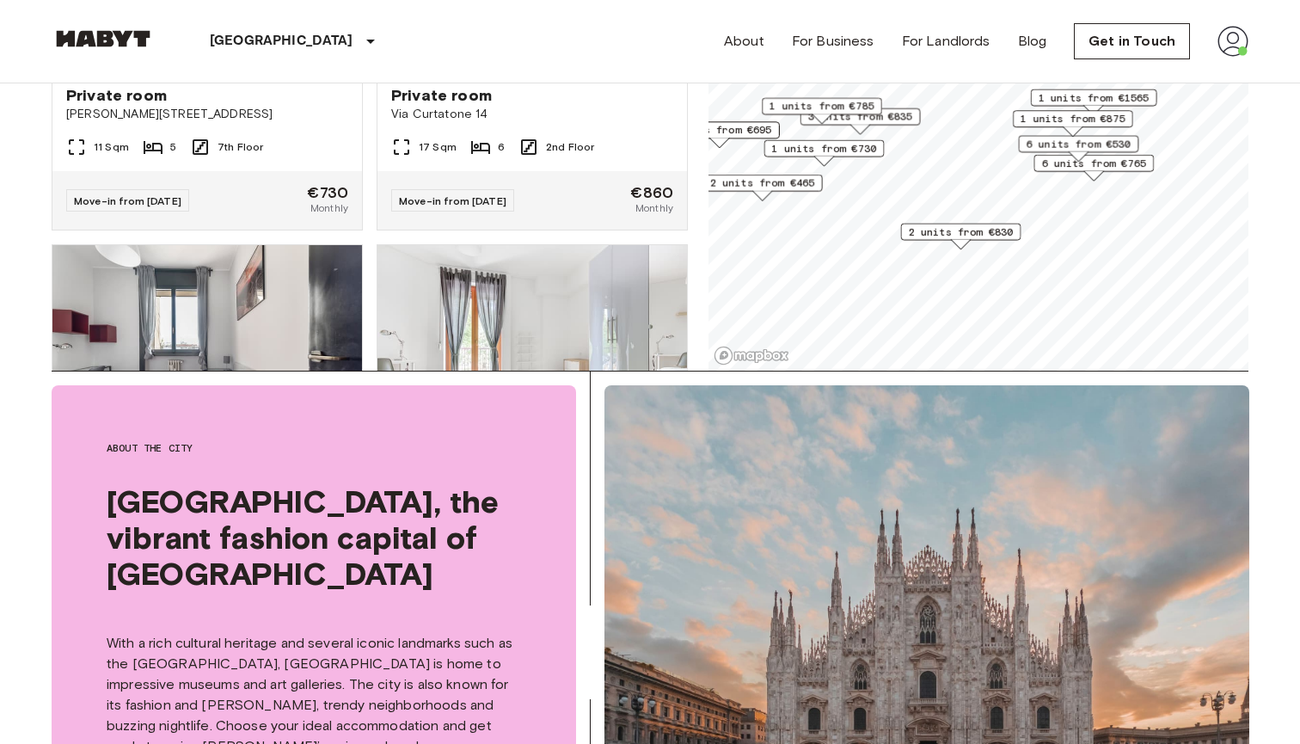
drag, startPoint x: 1087, startPoint y: 297, endPoint x: 1106, endPoint y: 167, distance: 132.1
click at [1106, 167] on span "6 units from €765" at bounding box center [1093, 163] width 105 height 15
